Goal: Information Seeking & Learning: Learn about a topic

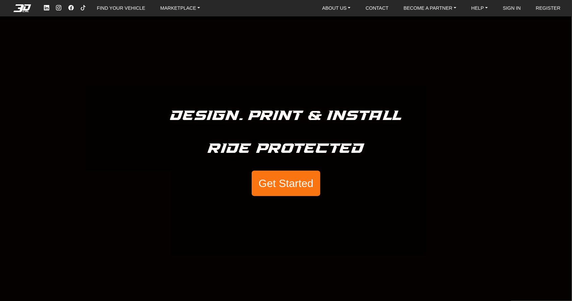
click at [278, 187] on button "Get Started" at bounding box center [286, 183] width 68 height 25
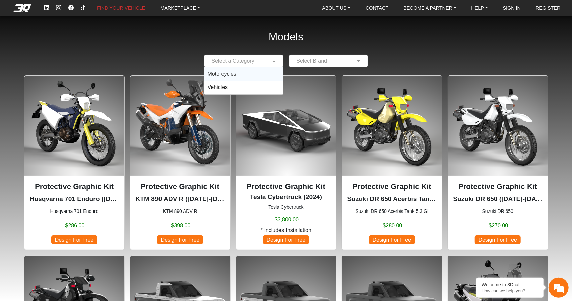
click at [253, 62] on input "text" at bounding box center [237, 61] width 59 height 8
click at [220, 73] on span "Motorcycles" at bounding box center [222, 74] width 29 height 6
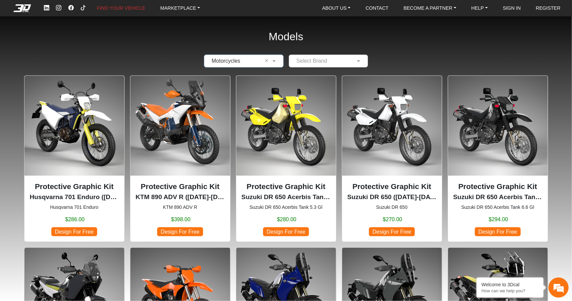
click at [310, 61] on input "text" at bounding box center [322, 61] width 59 height 8
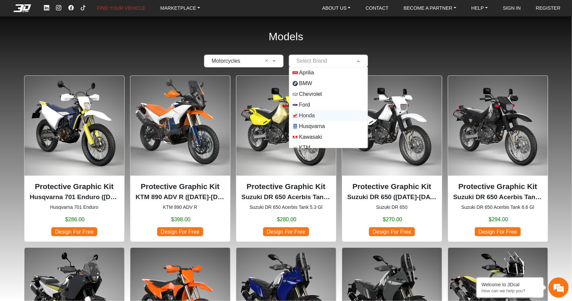
click at [303, 116] on span "Honda" at bounding box center [307, 116] width 16 height 8
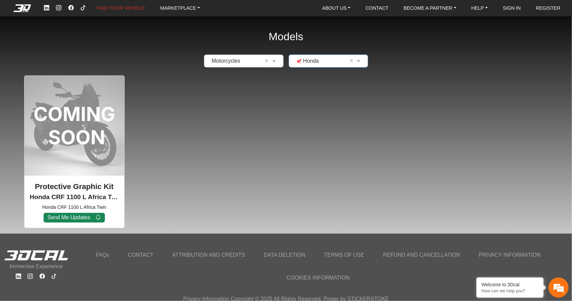
click at [303, 65] on div "× Honda ×" at bounding box center [328, 61] width 79 height 13
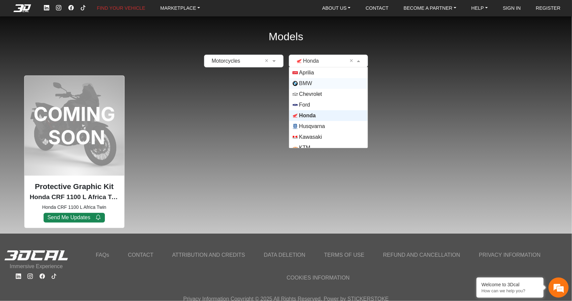
click at [310, 85] on span "BMW" at bounding box center [305, 83] width 13 height 8
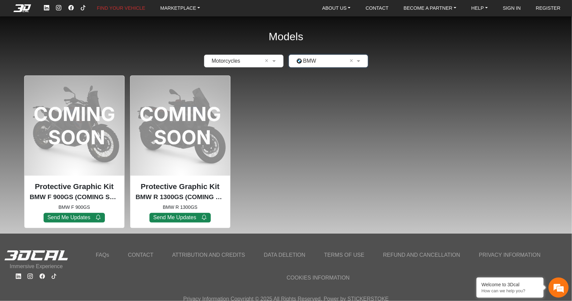
click at [254, 63] on input "text" at bounding box center [237, 61] width 59 height 8
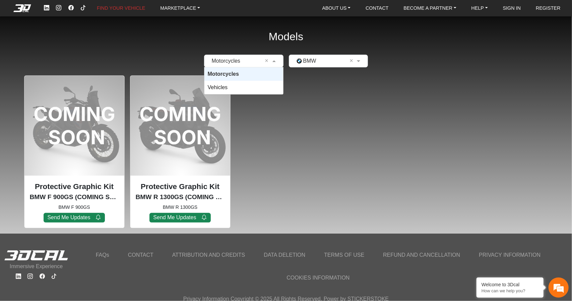
click at [327, 60] on input "text" at bounding box center [322, 61] width 59 height 8
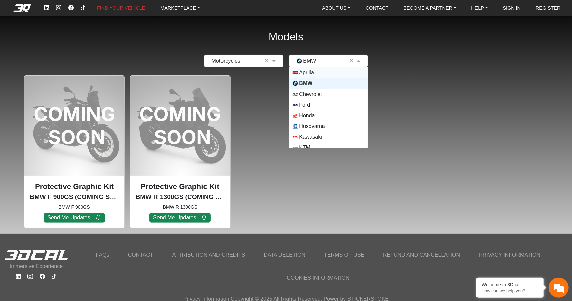
click at [324, 73] on span "Aprilia" at bounding box center [329, 72] width 72 height 5
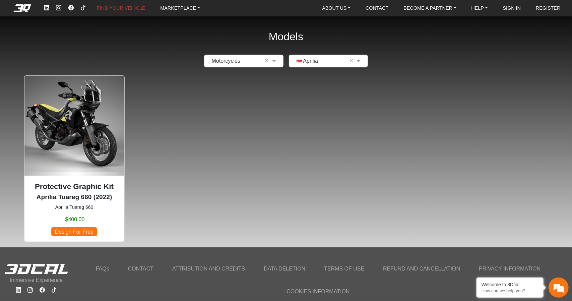
click at [86, 150] on img at bounding box center [74, 126] width 100 height 100
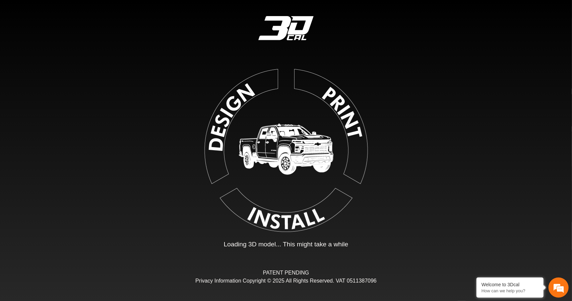
type input "*"
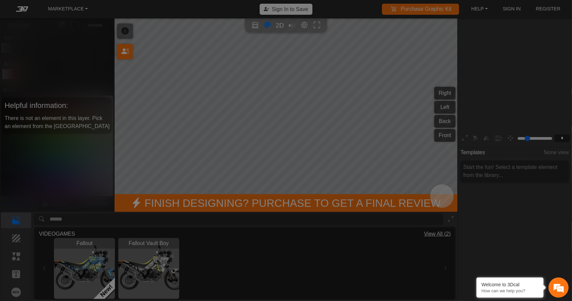
scroll to position [111, 110]
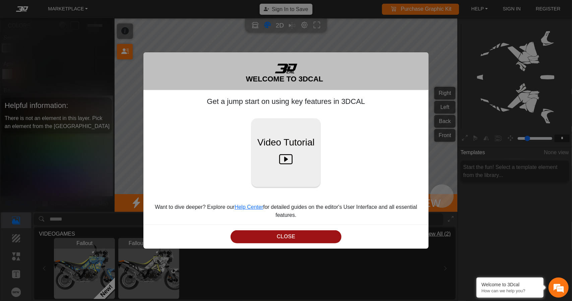
click at [282, 236] on button "CLOSE" at bounding box center [286, 236] width 111 height 13
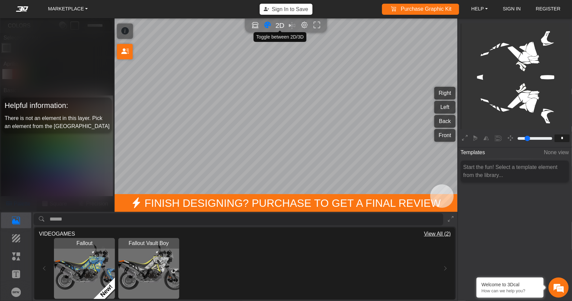
click at [279, 26] on span "2D" at bounding box center [280, 25] width 9 height 8
type input "*"
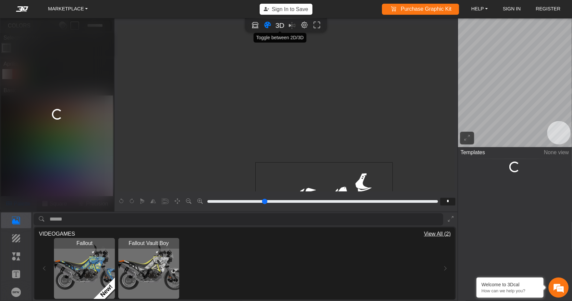
scroll to position [125, 37]
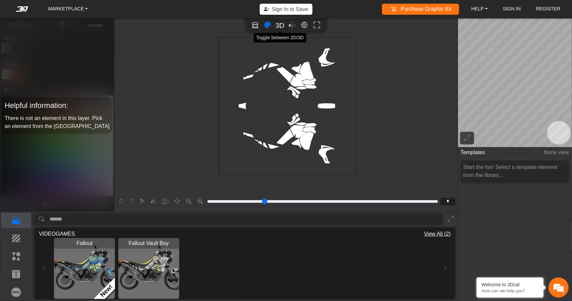
click at [279, 26] on span "3D" at bounding box center [280, 25] width 9 height 8
type input "*"
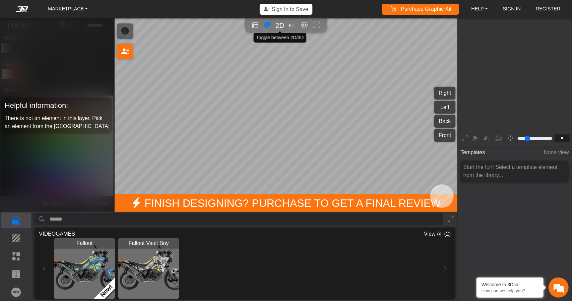
scroll to position [109, 110]
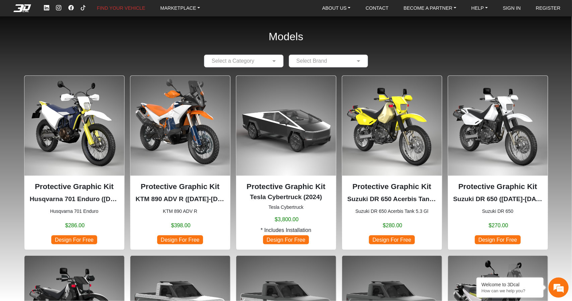
click at [247, 59] on input "text" at bounding box center [237, 61] width 59 height 8
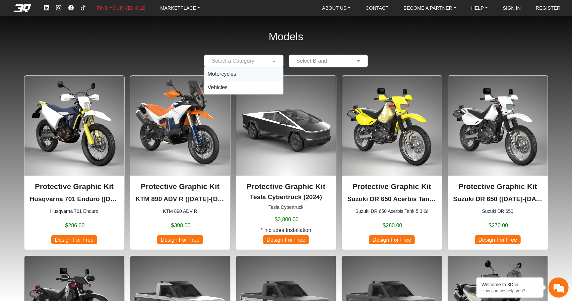
click at [229, 72] on span "Motorcycles" at bounding box center [222, 74] width 29 height 6
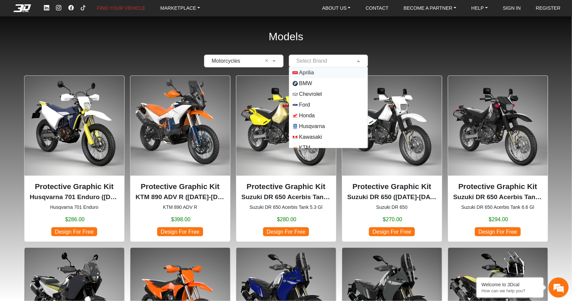
click at [317, 61] on input "text" at bounding box center [322, 61] width 59 height 8
click at [310, 114] on span "Honda" at bounding box center [307, 116] width 16 height 8
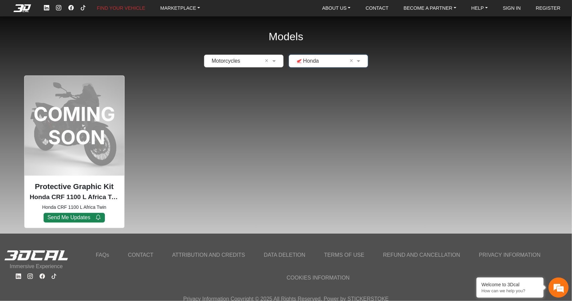
click at [260, 63] on input "text" at bounding box center [237, 61] width 59 height 8
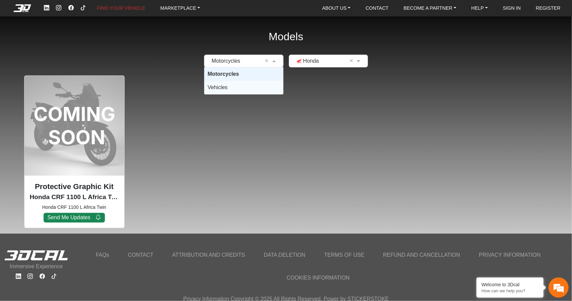
click at [242, 87] on div "Vehicles" at bounding box center [244, 87] width 79 height 13
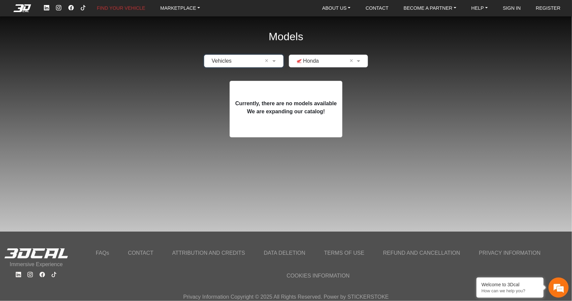
click at [321, 63] on input "text" at bounding box center [322, 61] width 59 height 8
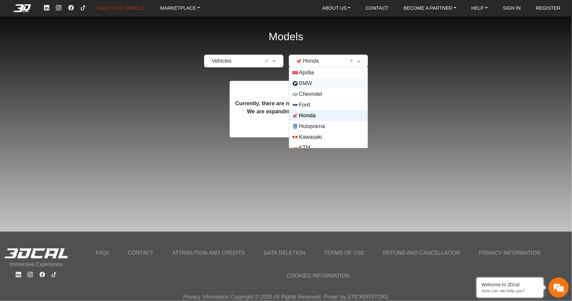
click at [317, 83] on span "BMW" at bounding box center [329, 83] width 72 height 5
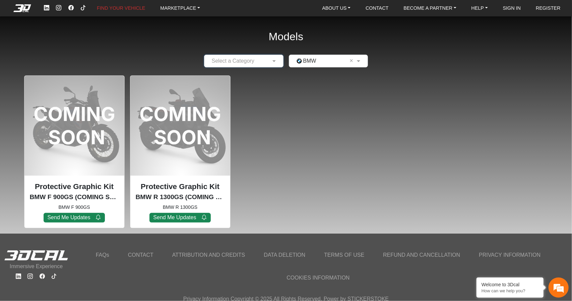
click at [21, 7] on em at bounding box center [22, 7] width 27 height 7
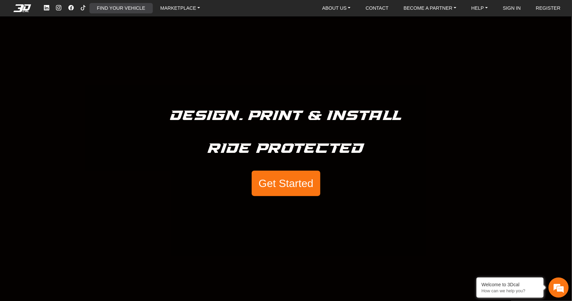
click at [122, 9] on link "FIND YOUR VEHICLE" at bounding box center [121, 8] width 54 height 10
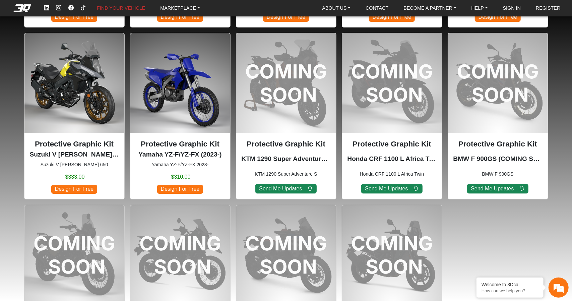
scroll to position [678, 0]
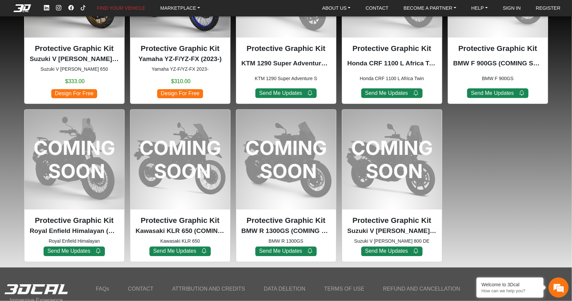
click at [286, 286] on link "DATA DELETION" at bounding box center [285, 289] width 50 height 12
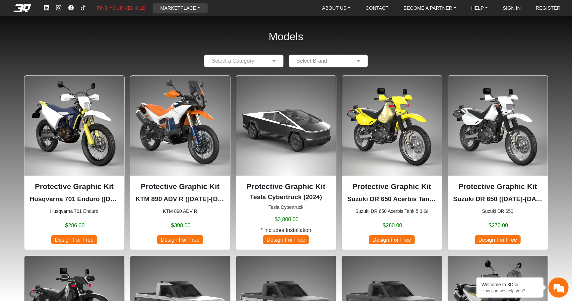
click at [180, 11] on link "MARKETPLACE" at bounding box center [180, 8] width 45 height 10
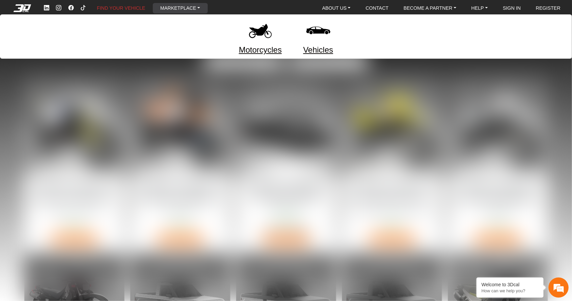
click at [276, 50] on link "Motorcycles" at bounding box center [260, 50] width 43 height 12
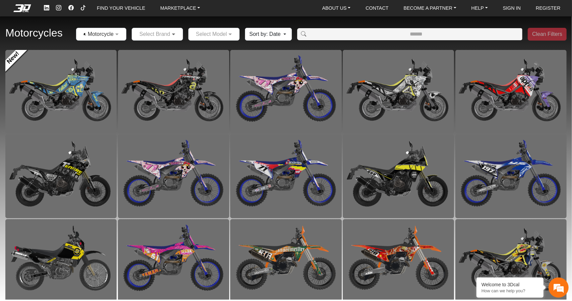
click at [173, 34] on span at bounding box center [174, 34] width 8 height 8
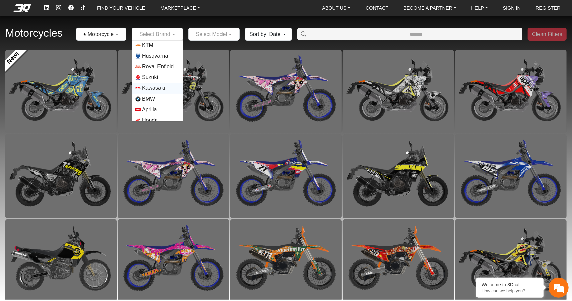
scroll to position [16, 0]
click at [151, 112] on span "Honda" at bounding box center [150, 116] width 16 height 8
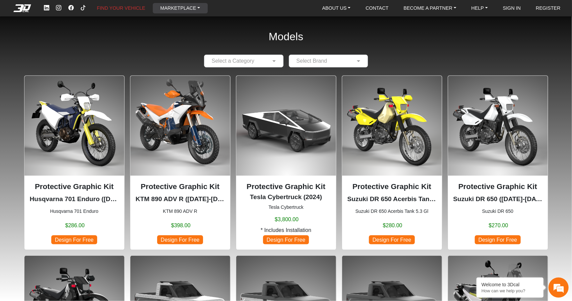
click at [173, 8] on link "MARKETPLACE" at bounding box center [180, 8] width 45 height 10
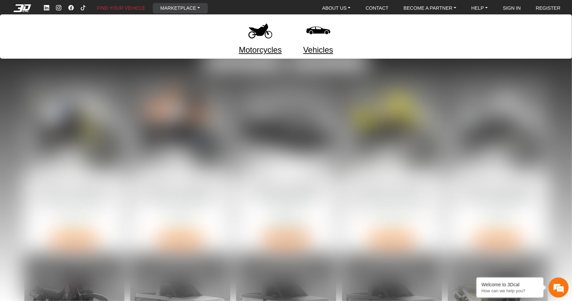
click at [262, 33] on img at bounding box center [260, 30] width 28 height 28
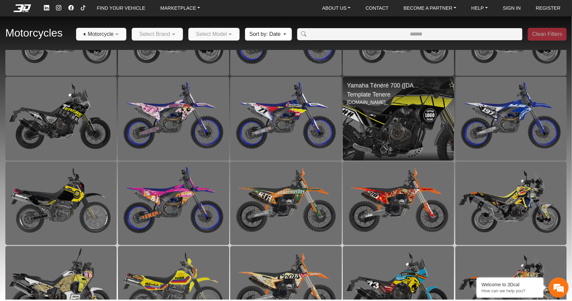
scroll to position [87, 0]
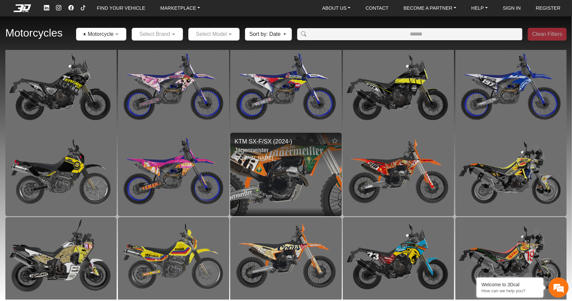
click at [298, 167] on img at bounding box center [286, 174] width 223 height 167
